Goal: Information Seeking & Learning: Learn about a topic

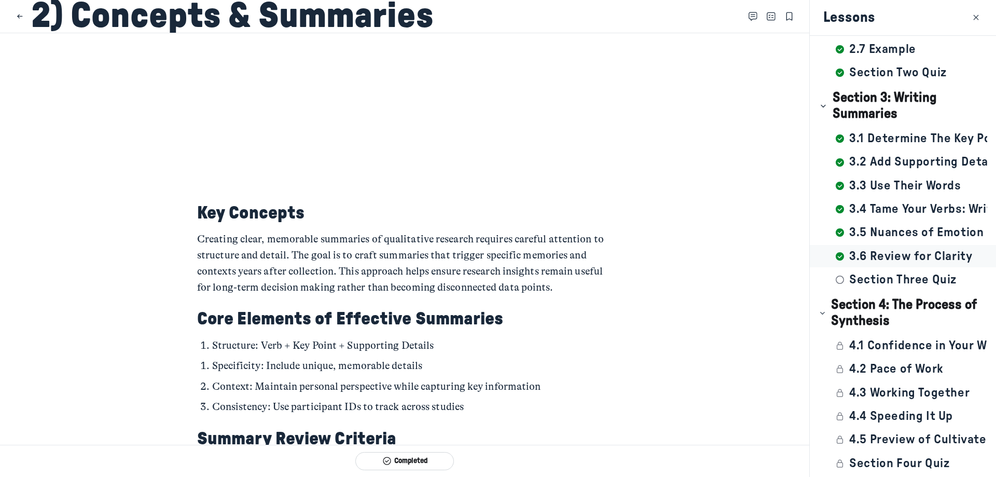
scroll to position [259, 0]
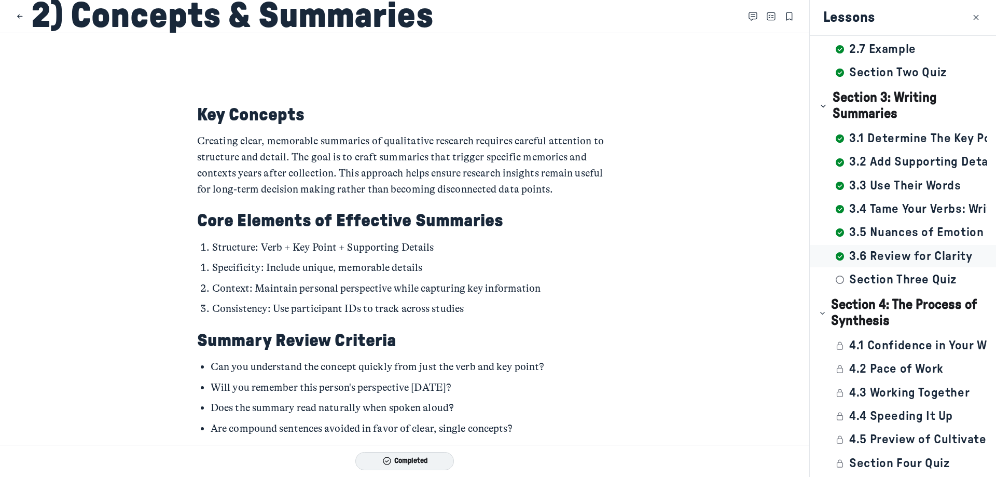
click at [415, 462] on button "Completed" at bounding box center [404, 461] width 99 height 18
click at [430, 464] on icon "submit" at bounding box center [432, 461] width 10 height 8
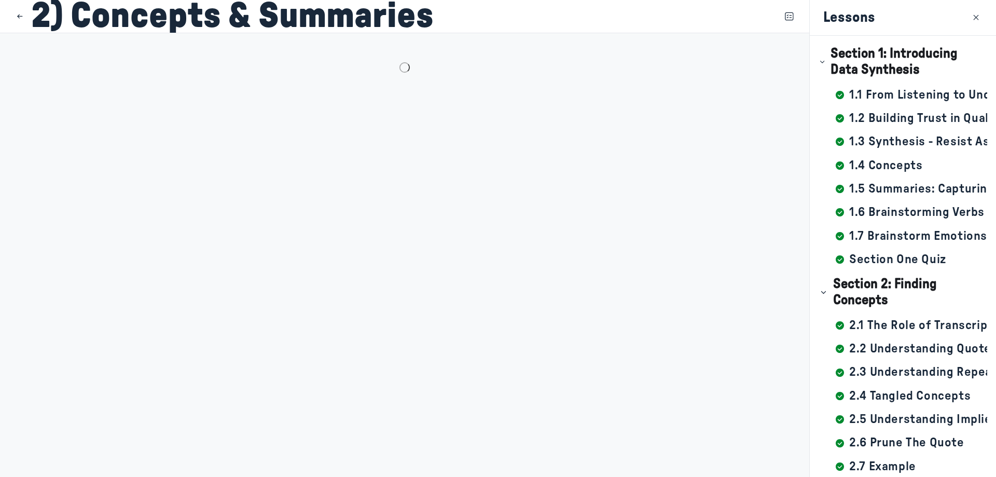
scroll to position [419, 0]
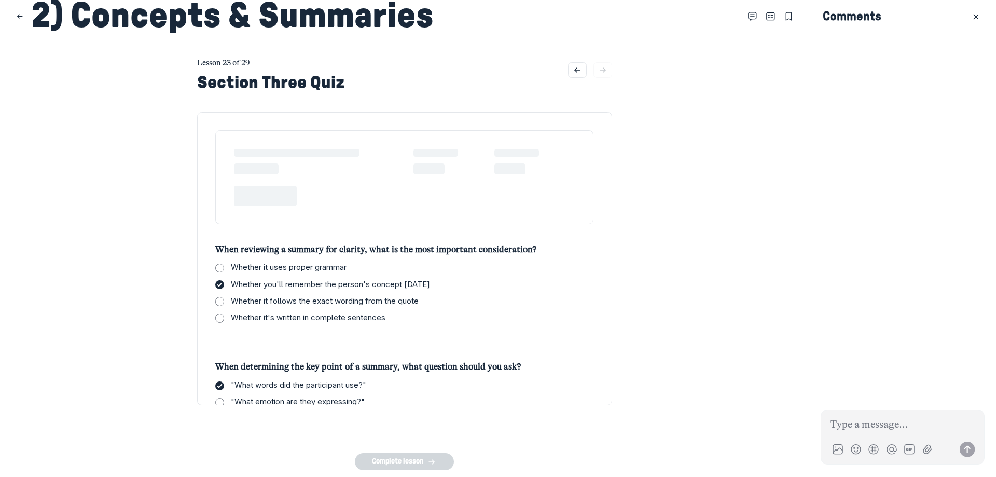
checkbox input "true"
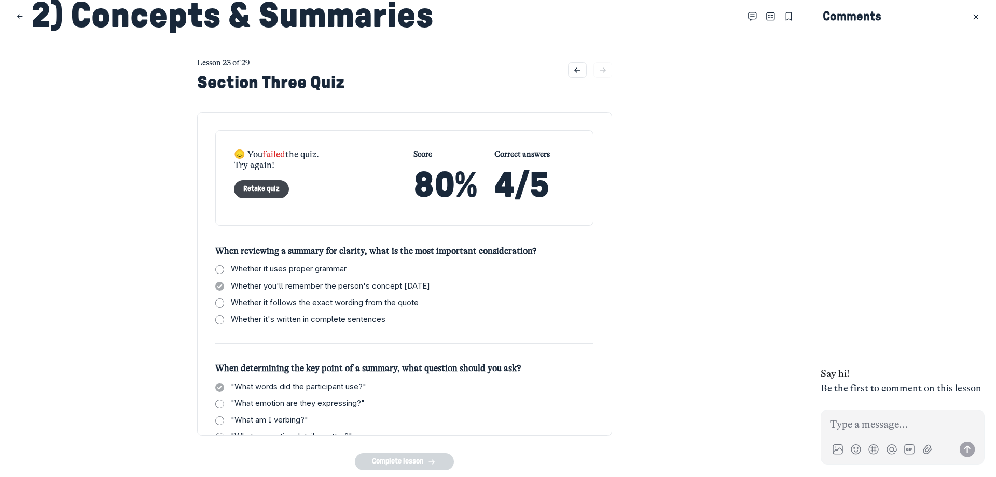
click at [255, 190] on button "Retake quiz" at bounding box center [262, 189] width 56 height 18
checkbox input "false"
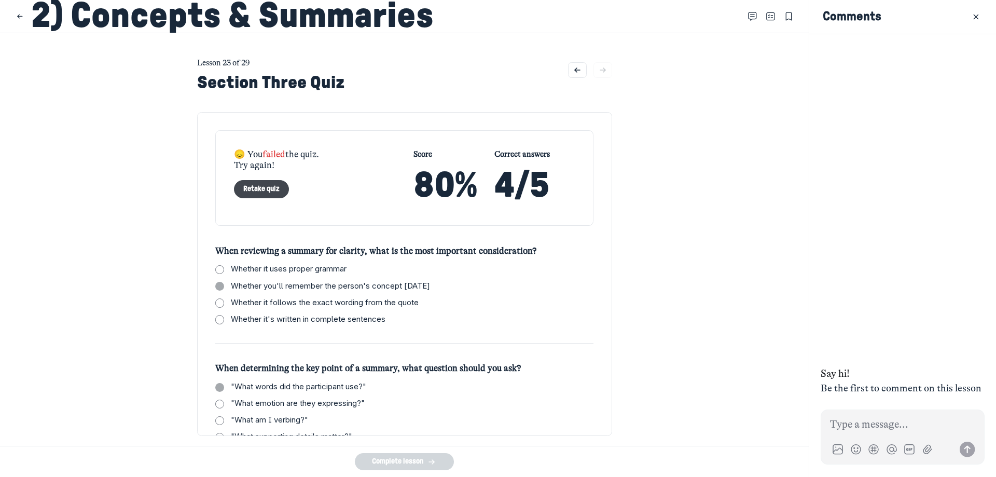
checkbox input "false"
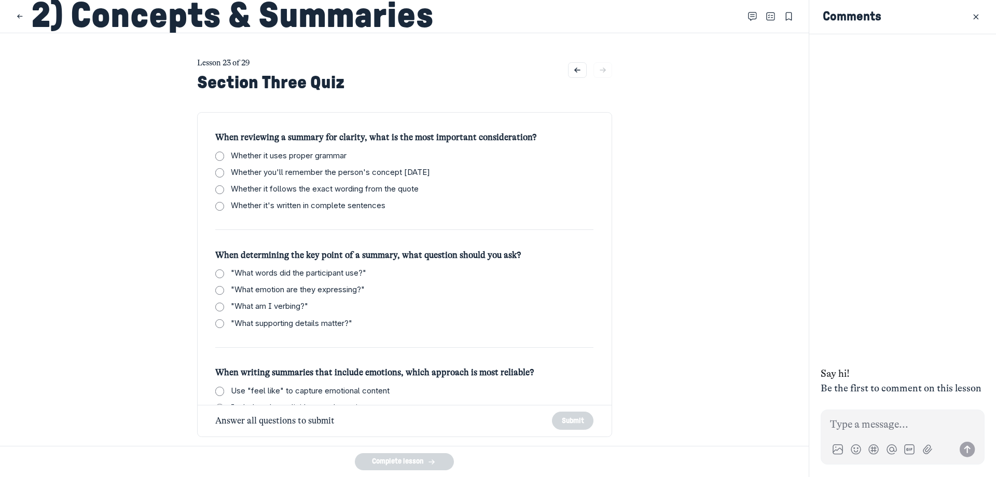
click at [300, 172] on span "Whether you'll remember the person's concept [DATE]" at bounding box center [330, 173] width 199 height 12
click at [224, 172] on input "Whether you'll remember the person's concept [DATE]" at bounding box center [219, 172] width 9 height 9
checkbox input "true"
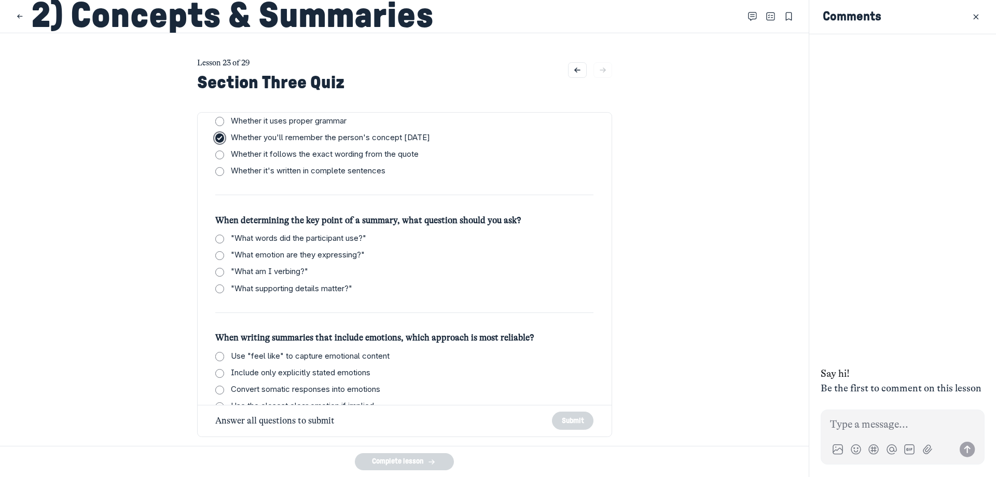
scroll to position [52, 0]
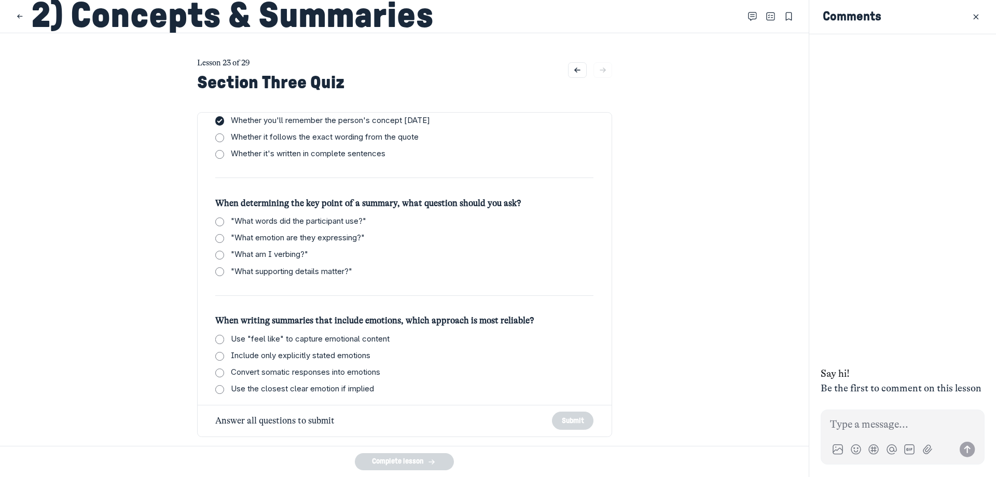
click at [291, 259] on span ""What am I verbing?"" at bounding box center [269, 255] width 77 height 12
click at [224, 259] on input ""What am I verbing?"" at bounding box center [219, 255] width 9 height 9
checkbox input "true"
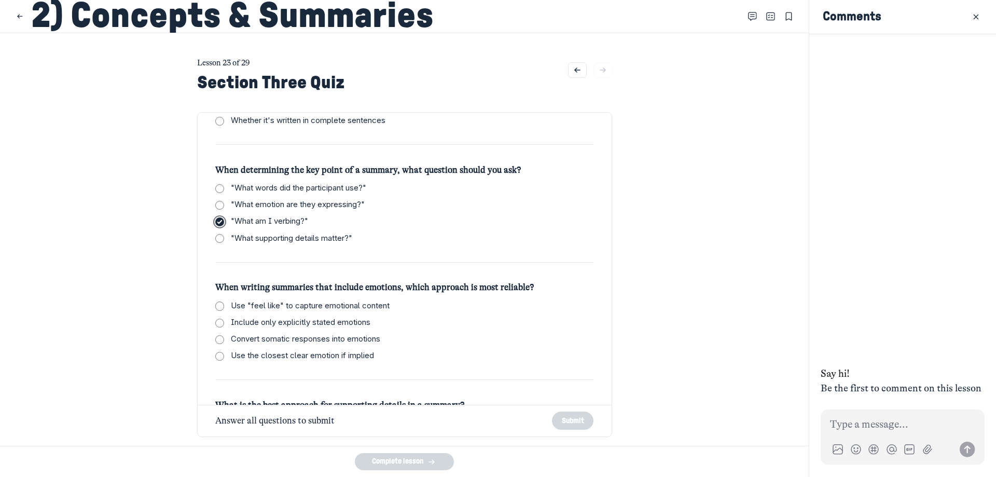
scroll to position [104, 0]
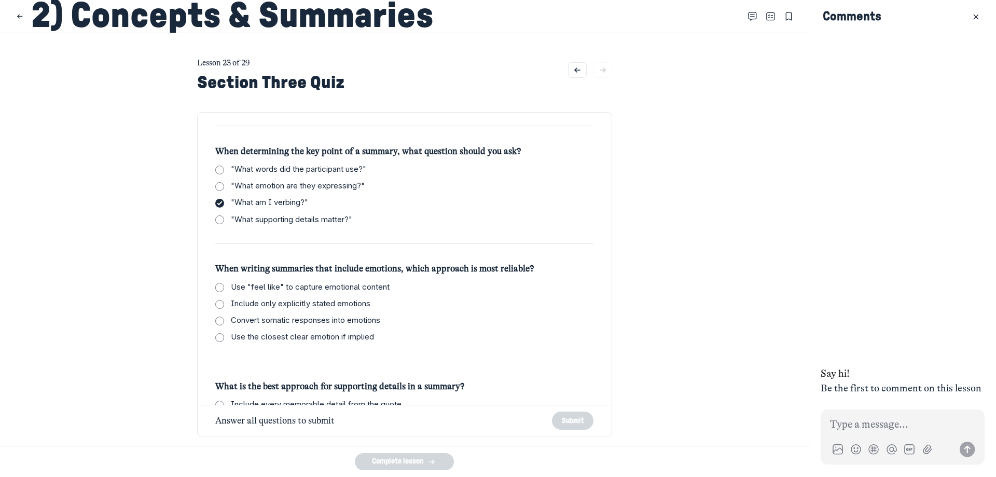
click at [366, 338] on span "Use the closest clear emotion if implied" at bounding box center [302, 337] width 143 height 12
click at [224, 338] on input "Use the closest clear emotion if implied" at bounding box center [219, 337] width 9 height 9
checkbox input "true"
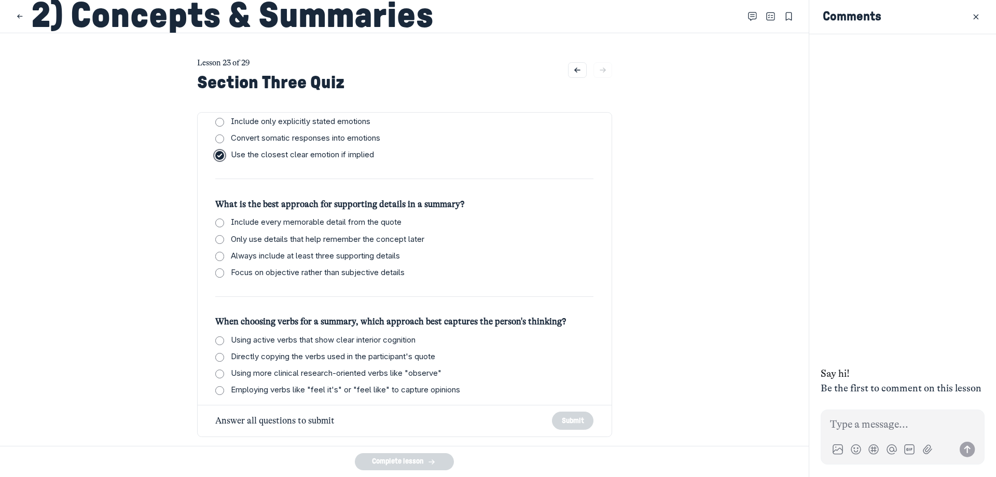
scroll to position [295, 0]
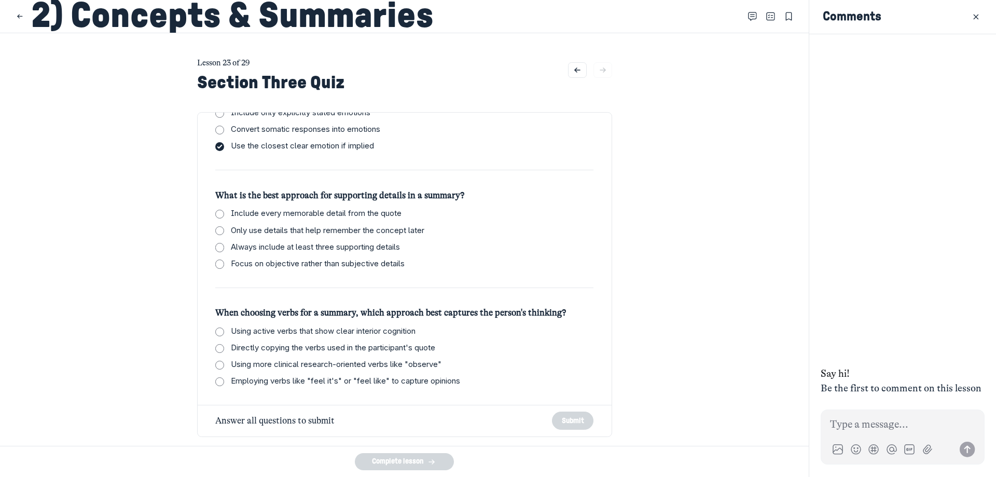
click at [383, 232] on span "Only use details that help remember the concept later" at bounding box center [328, 231] width 194 height 12
click at [224, 232] on input "Only use details that help remember the concept later" at bounding box center [219, 230] width 9 height 9
checkbox input "true"
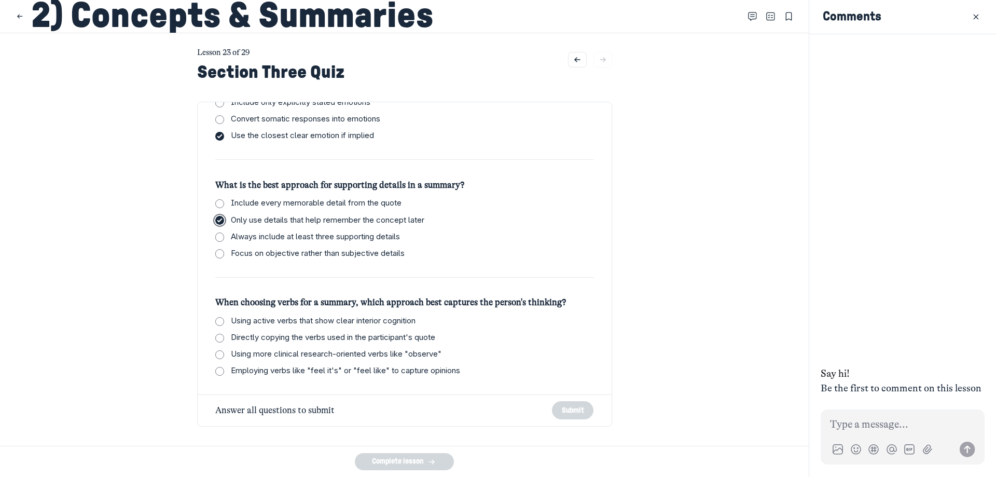
scroll to position [13, 0]
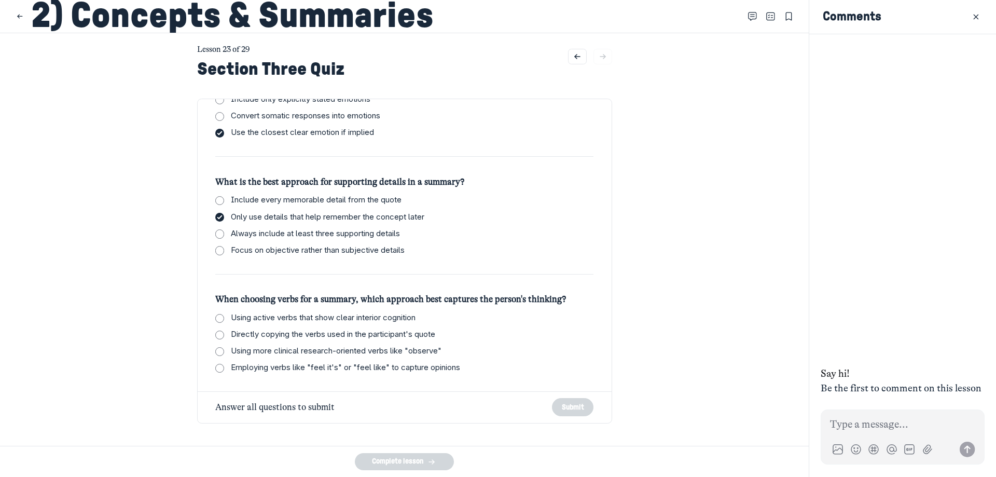
click at [384, 319] on span "Using active verbs that show clear interior cognition" at bounding box center [323, 318] width 185 height 12
click at [224, 319] on input "Using active verbs that show clear interior cognition" at bounding box center [219, 318] width 9 height 9
checkbox input "true"
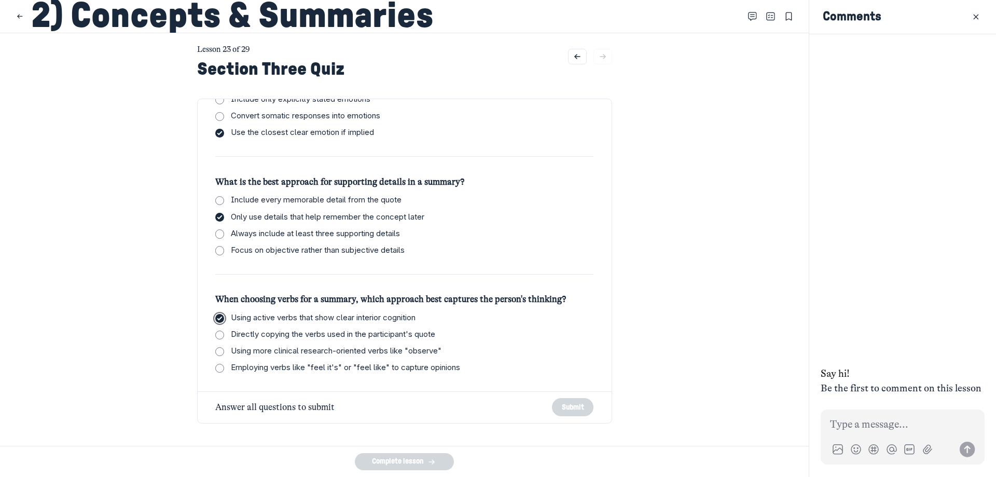
checkbox input "true"
click at [556, 406] on button "Submit" at bounding box center [573, 407] width 42 height 18
checkbox input "true"
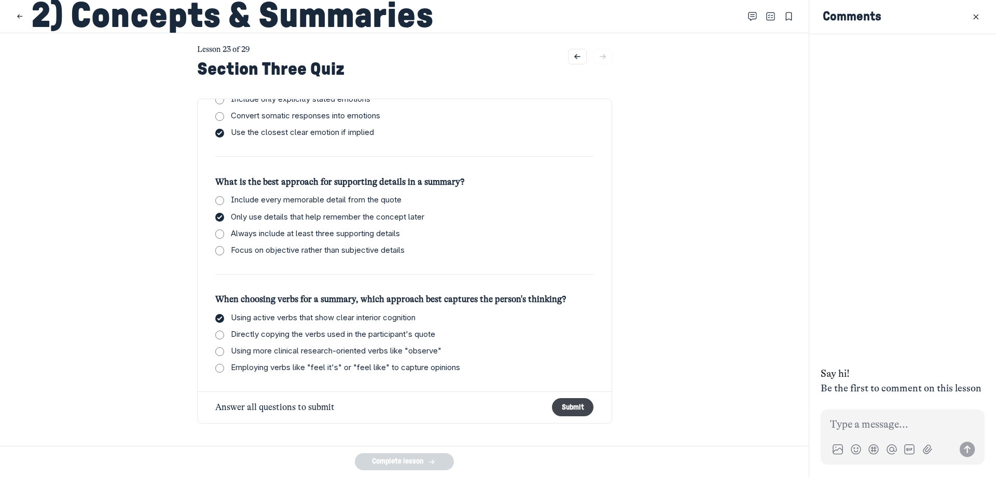
checkbox input "true"
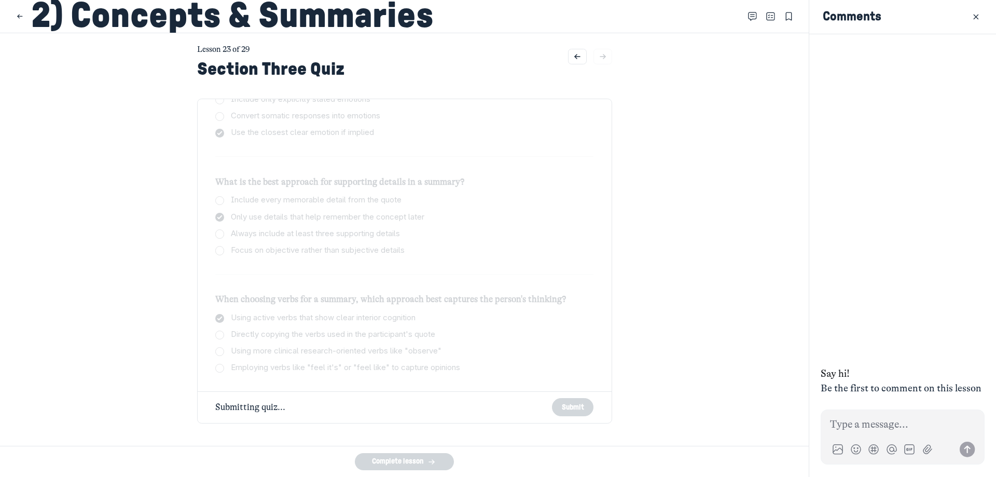
scroll to position [0, 0]
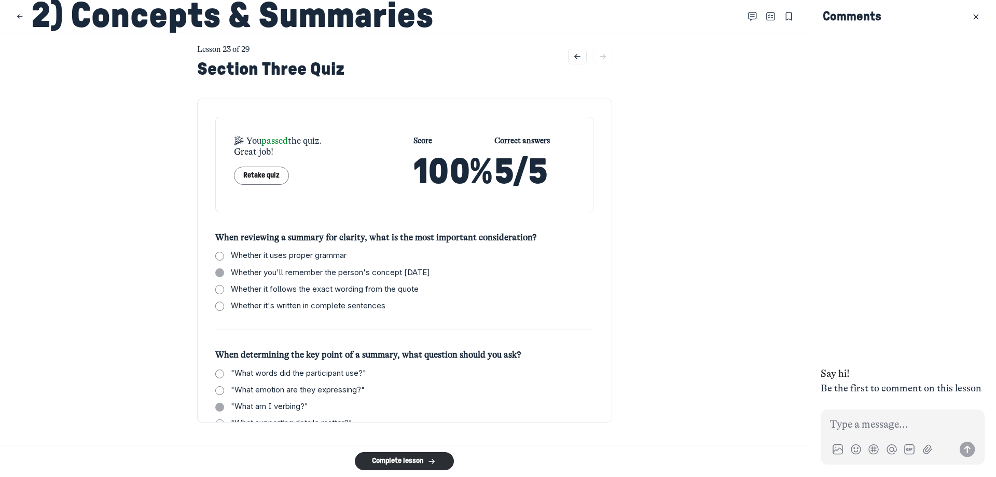
checkbox input "false"
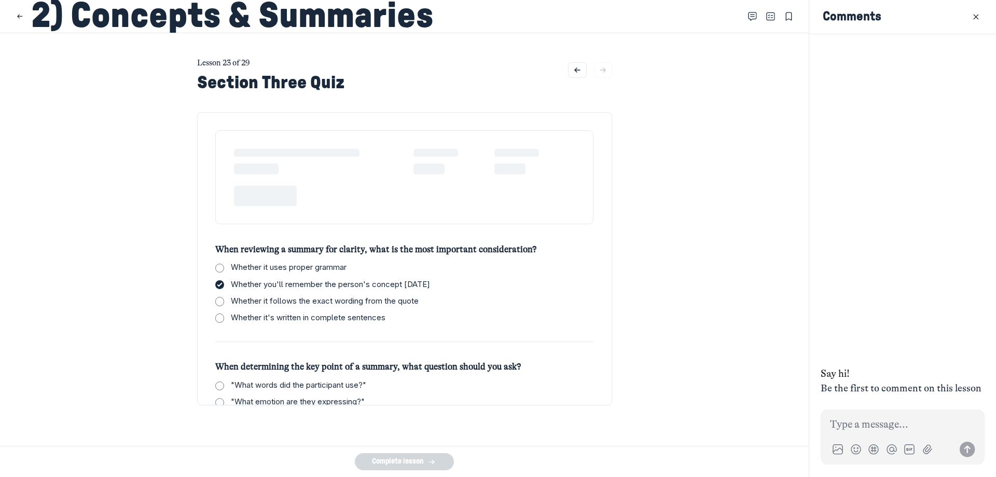
checkbox input "true"
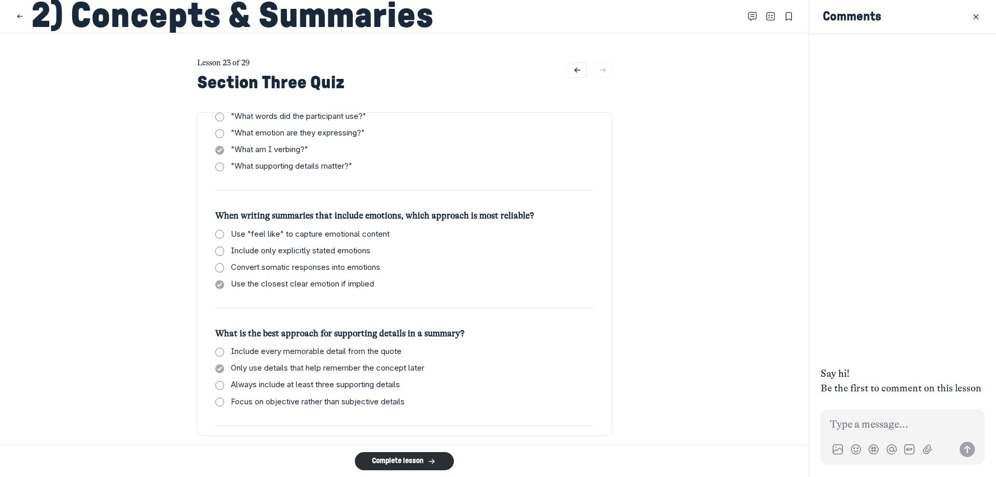
scroll to position [378, 0]
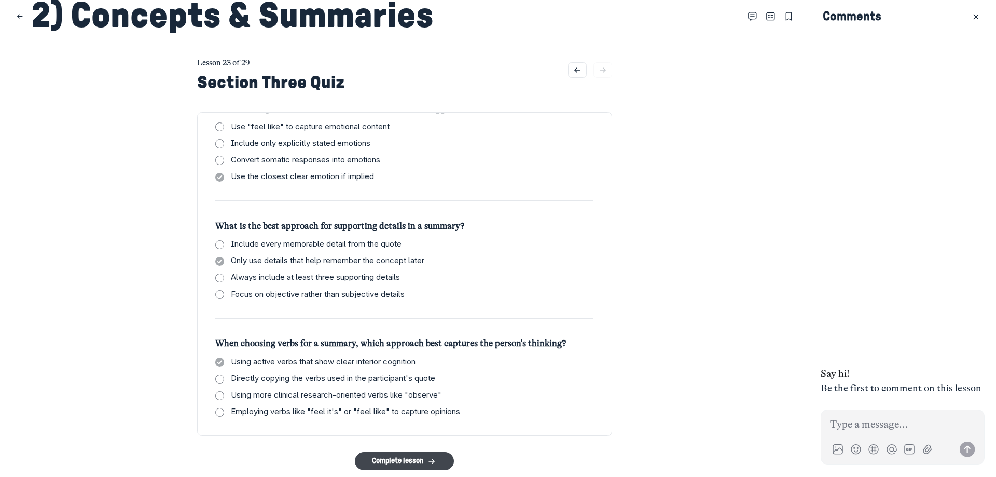
click at [440, 457] on button "Complete lesson" at bounding box center [404, 461] width 99 height 18
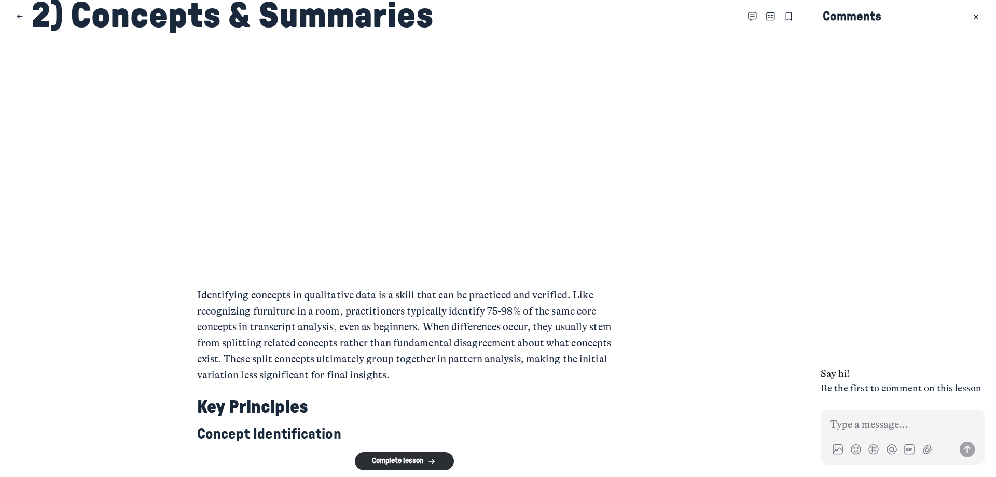
scroll to position [104, 0]
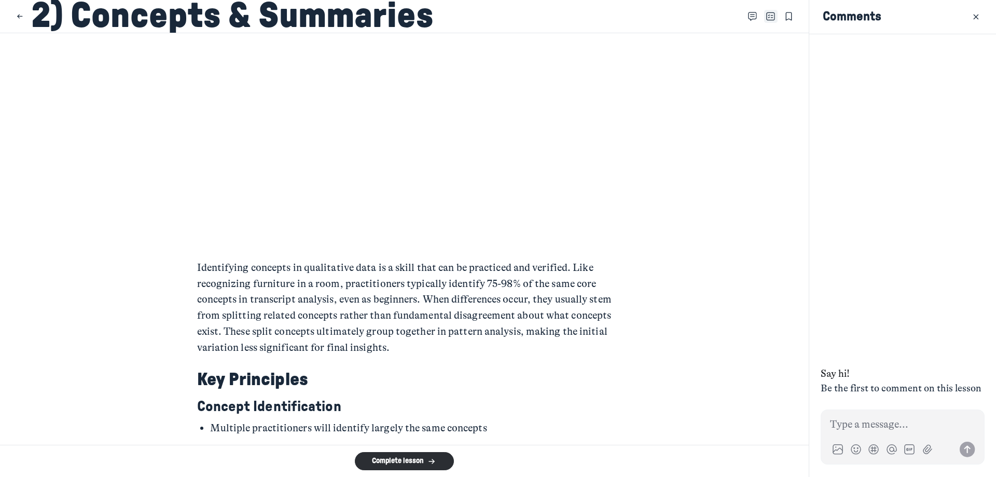
click at [768, 18] on use "Close Table of contents" at bounding box center [771, 16] width 8 height 8
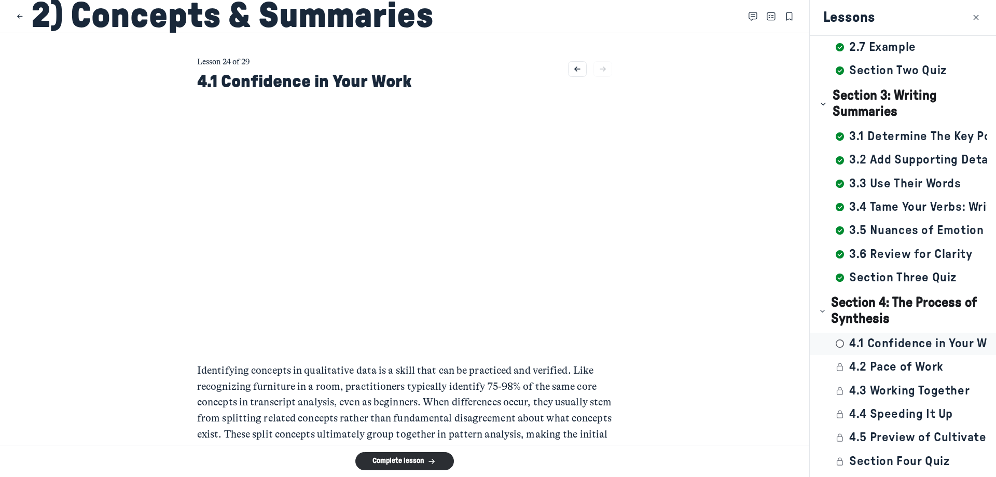
scroll to position [0, 0]
click at [543, 368] on p "Identifying concepts in qualitative data is a skill that can be practiced and v…" at bounding box center [404, 412] width 415 height 96
